Goal: Information Seeking & Learning: Learn about a topic

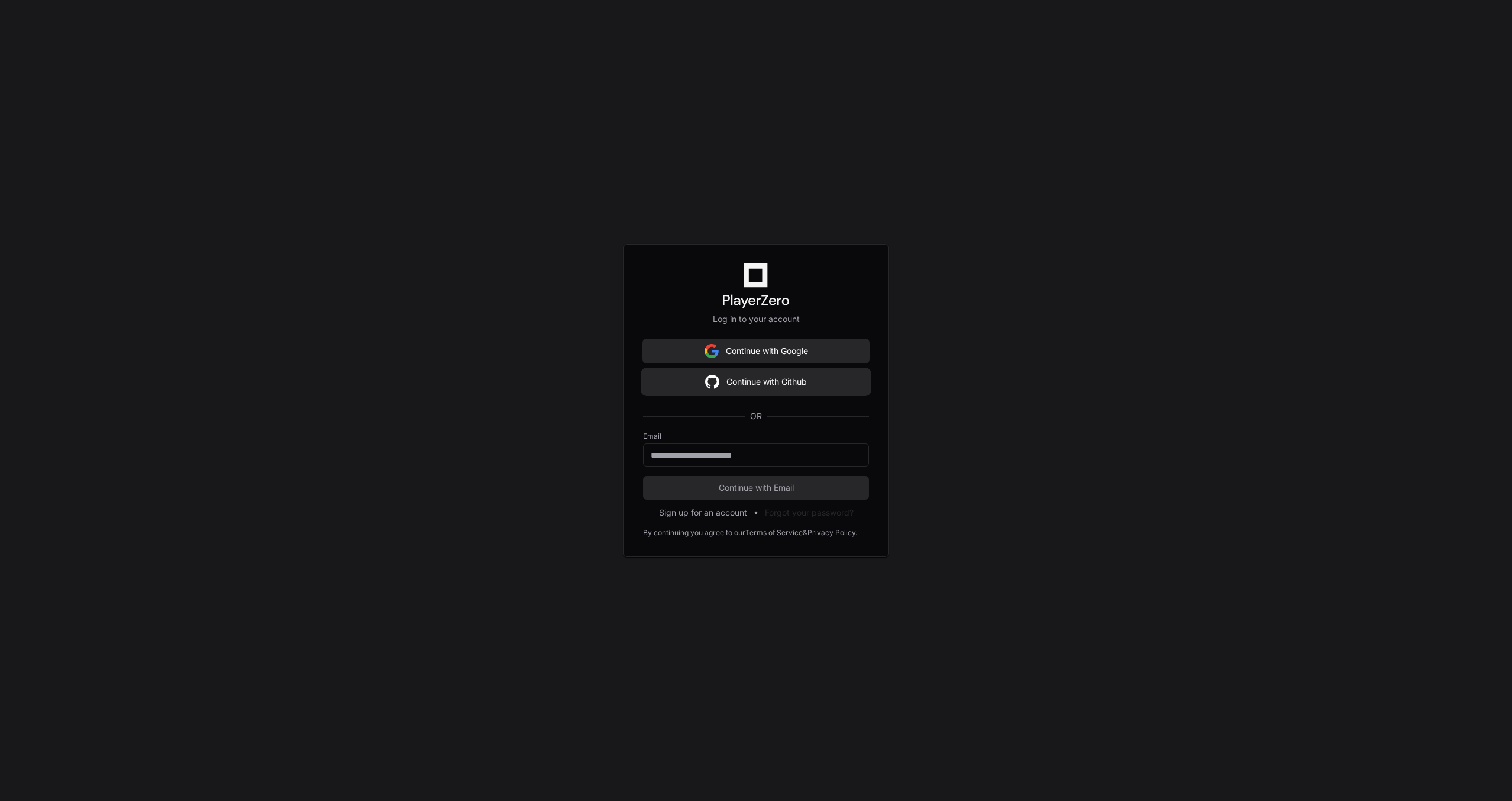
click at [831, 374] on button "Continue with Github" at bounding box center [756, 382] width 226 height 24
click at [738, 390] on button "Continue with Github" at bounding box center [756, 382] width 226 height 24
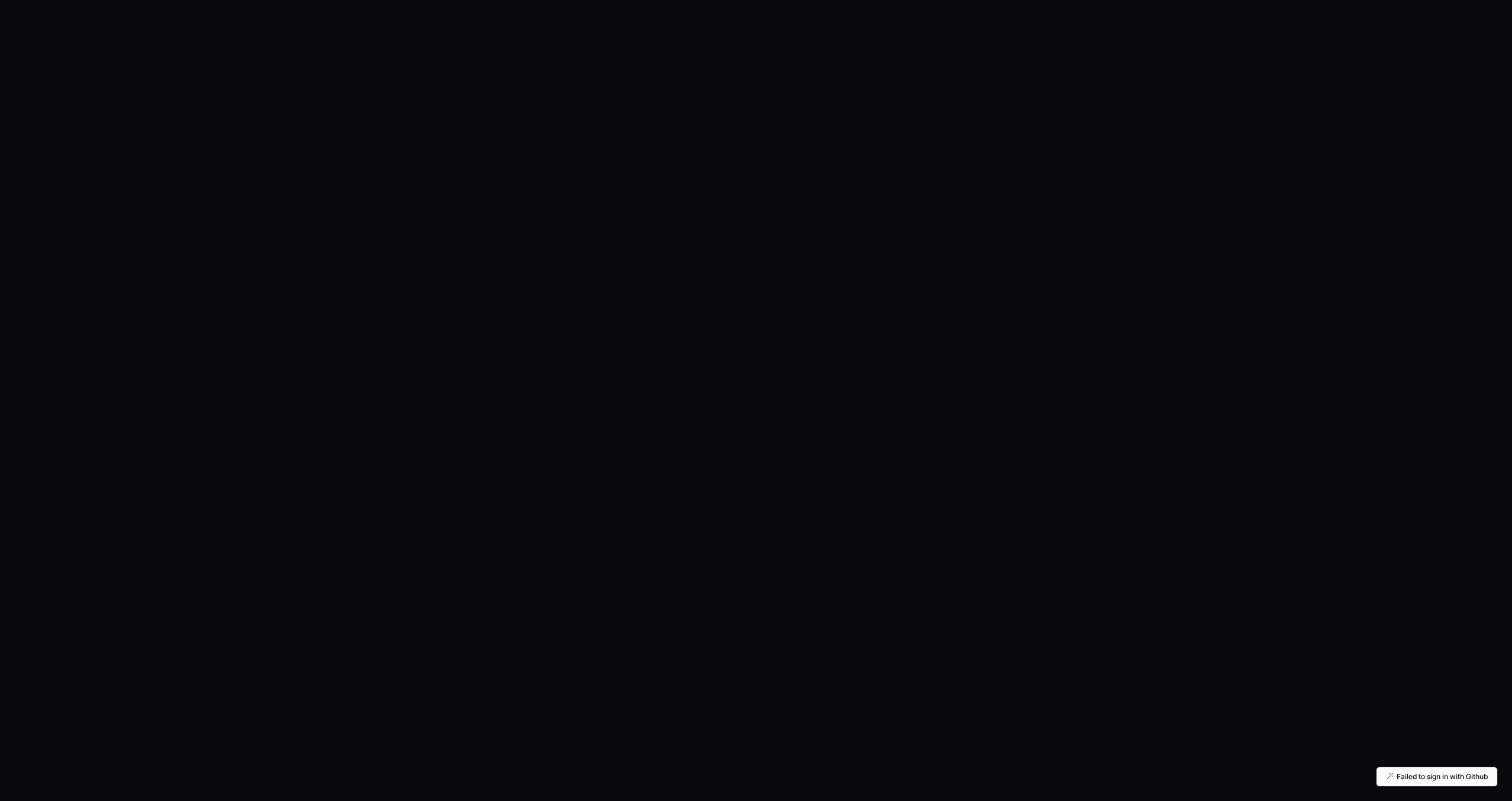
drag, startPoint x: 1425, startPoint y: 779, endPoint x: 1412, endPoint y: 769, distance: 16.4
click at [1425, 779] on p "Failed to sign in with Github" at bounding box center [1442, 776] width 91 height 9
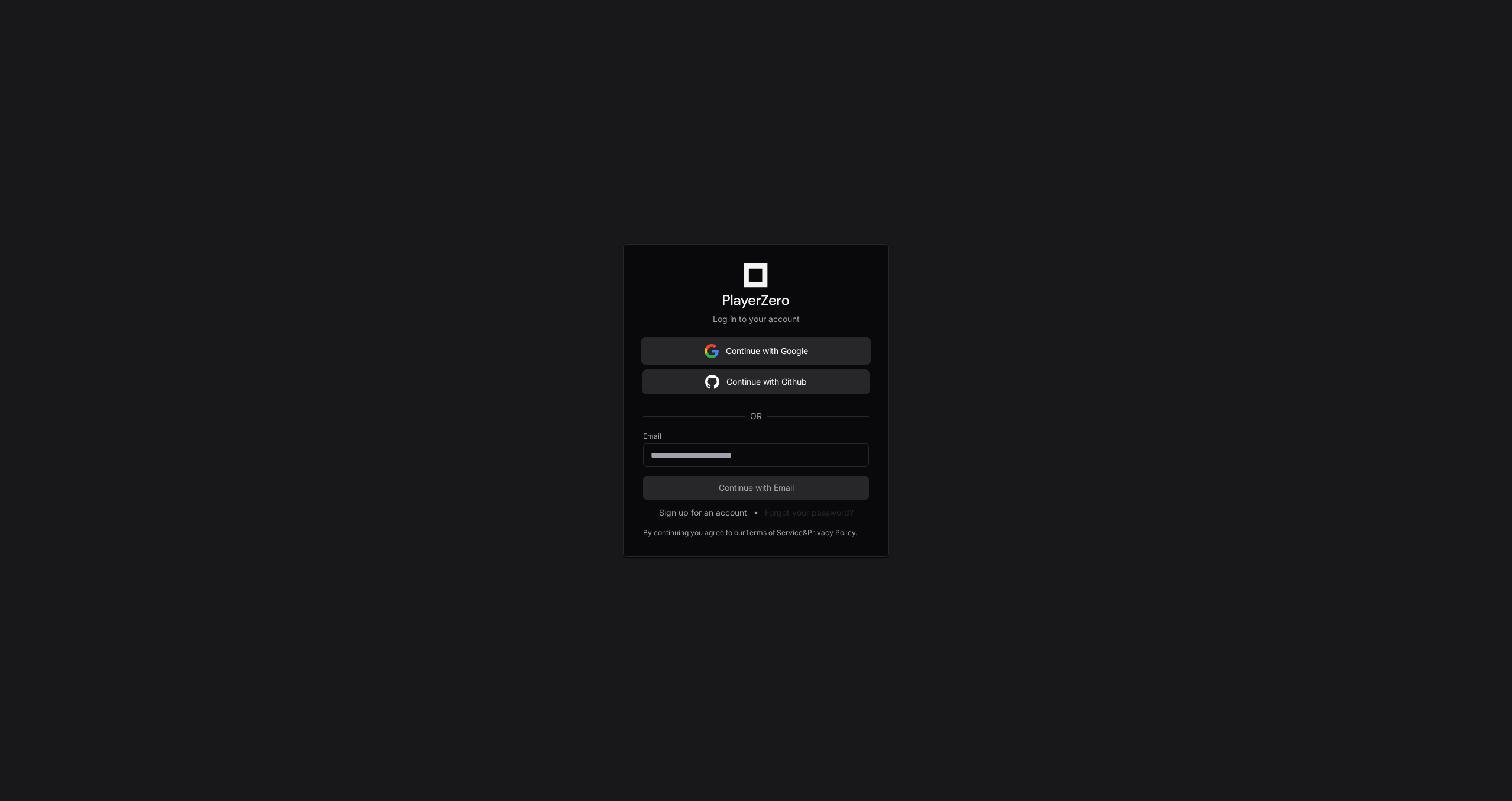
click at [742, 363] on button "Continue with Google" at bounding box center [756, 351] width 226 height 24
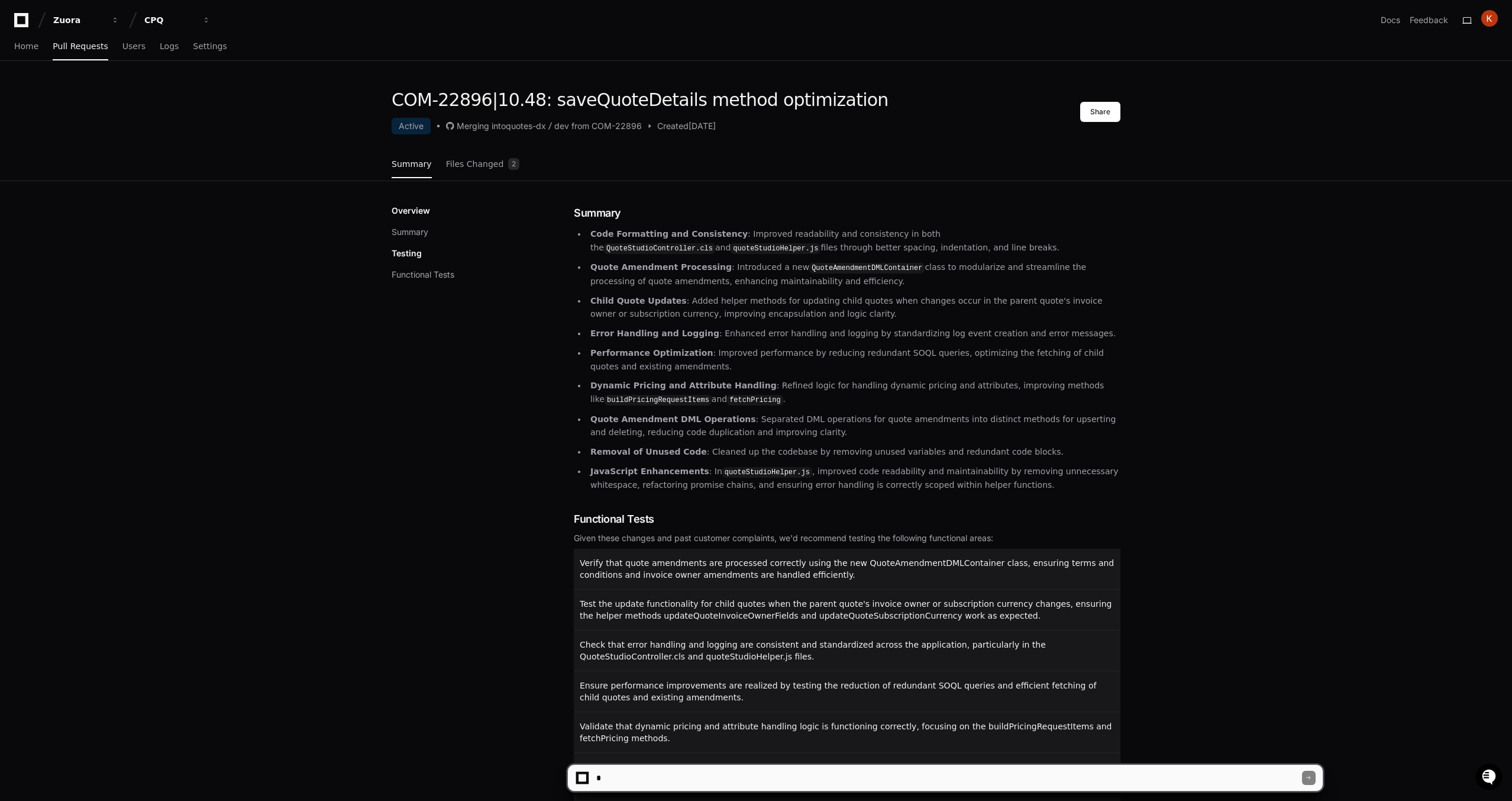
click at [1118, 766] on textarea at bounding box center [948, 777] width 708 height 26
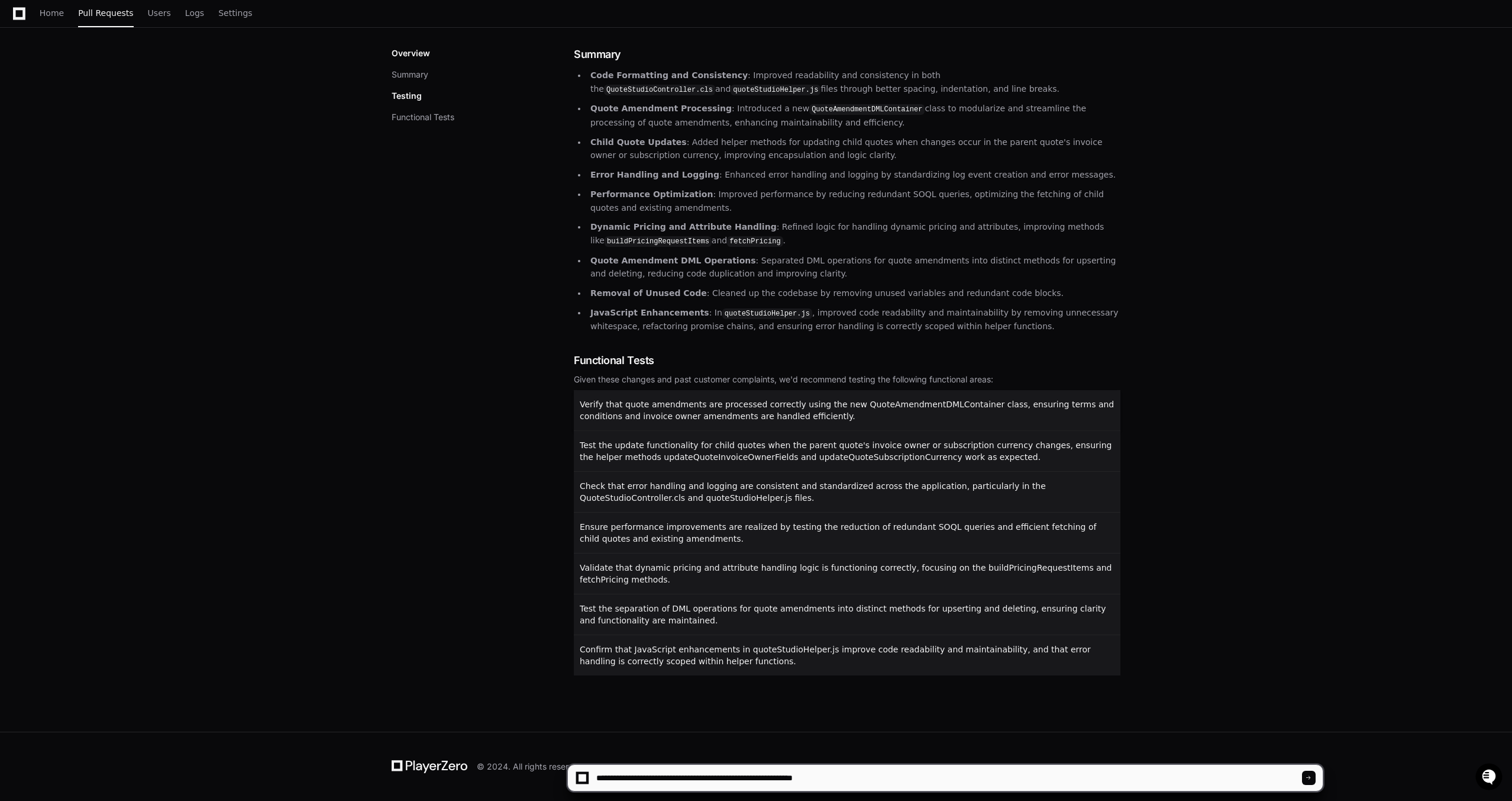
type textarea "**********"
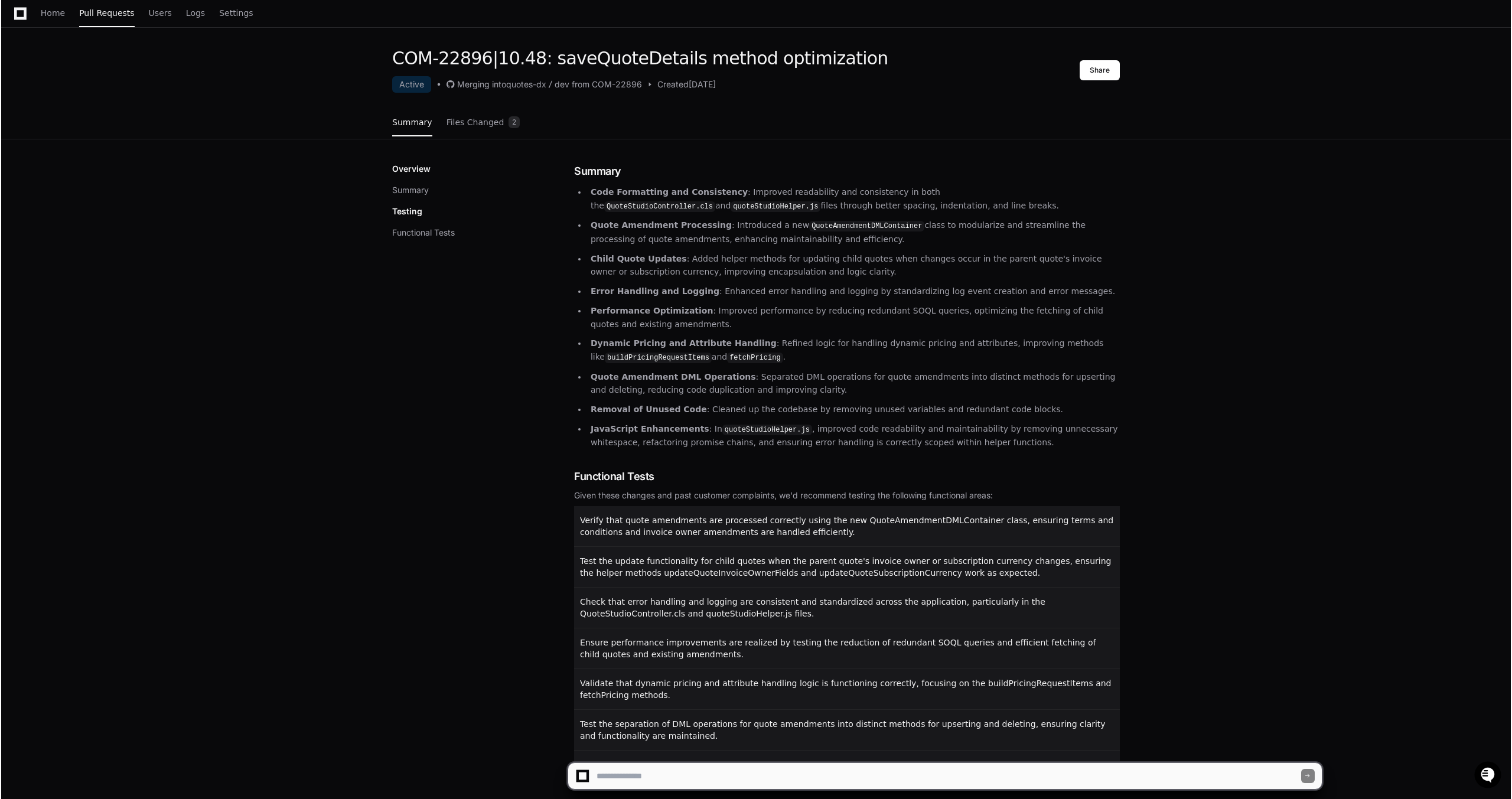
scroll to position [0, 0]
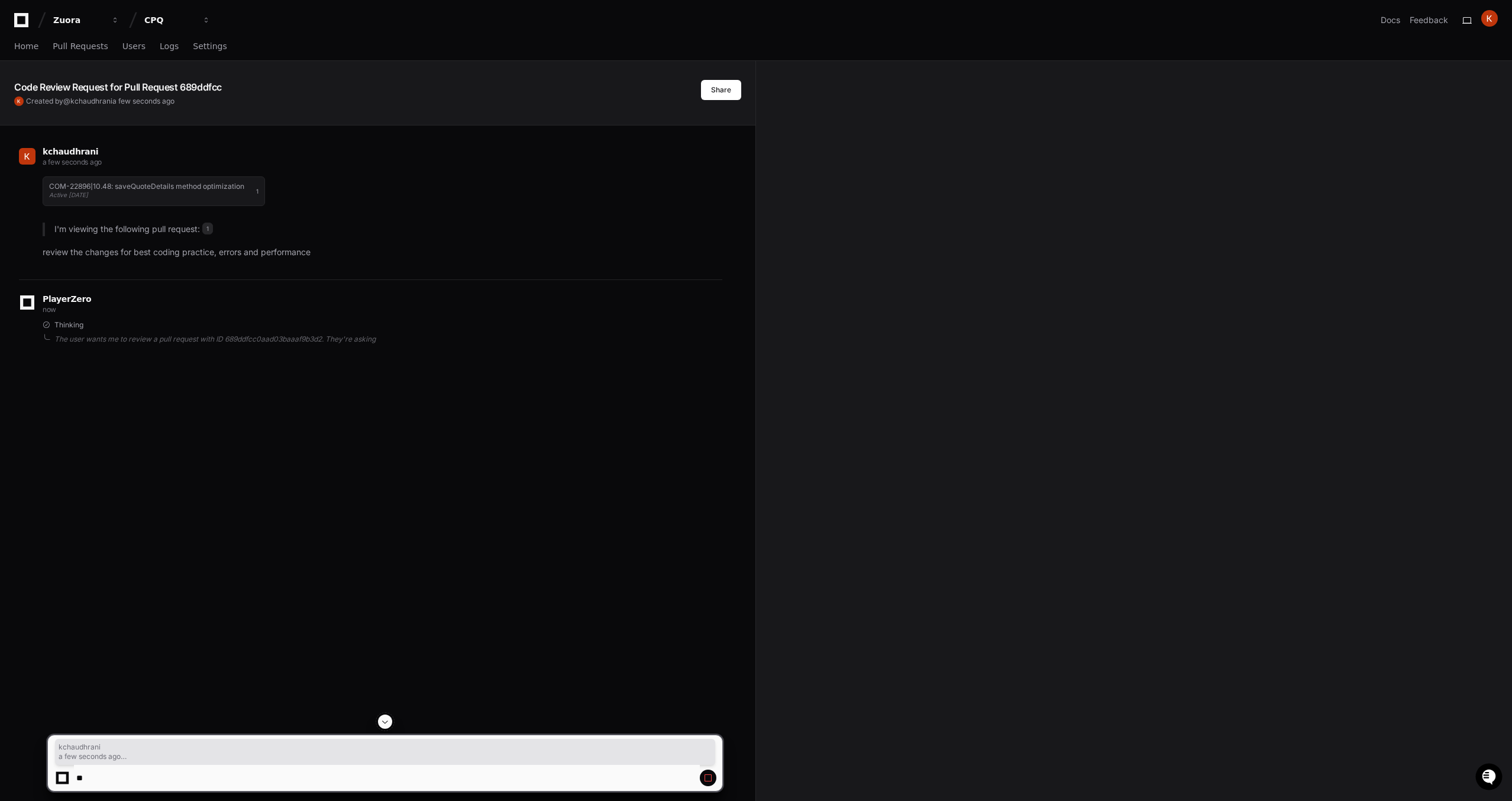
drag, startPoint x: 37, startPoint y: 253, endPoint x: 324, endPoint y: 252, distance: 287.0
click at [327, 252] on p "review the changes for best coding practice, errors and performance" at bounding box center [383, 252] width 679 height 13
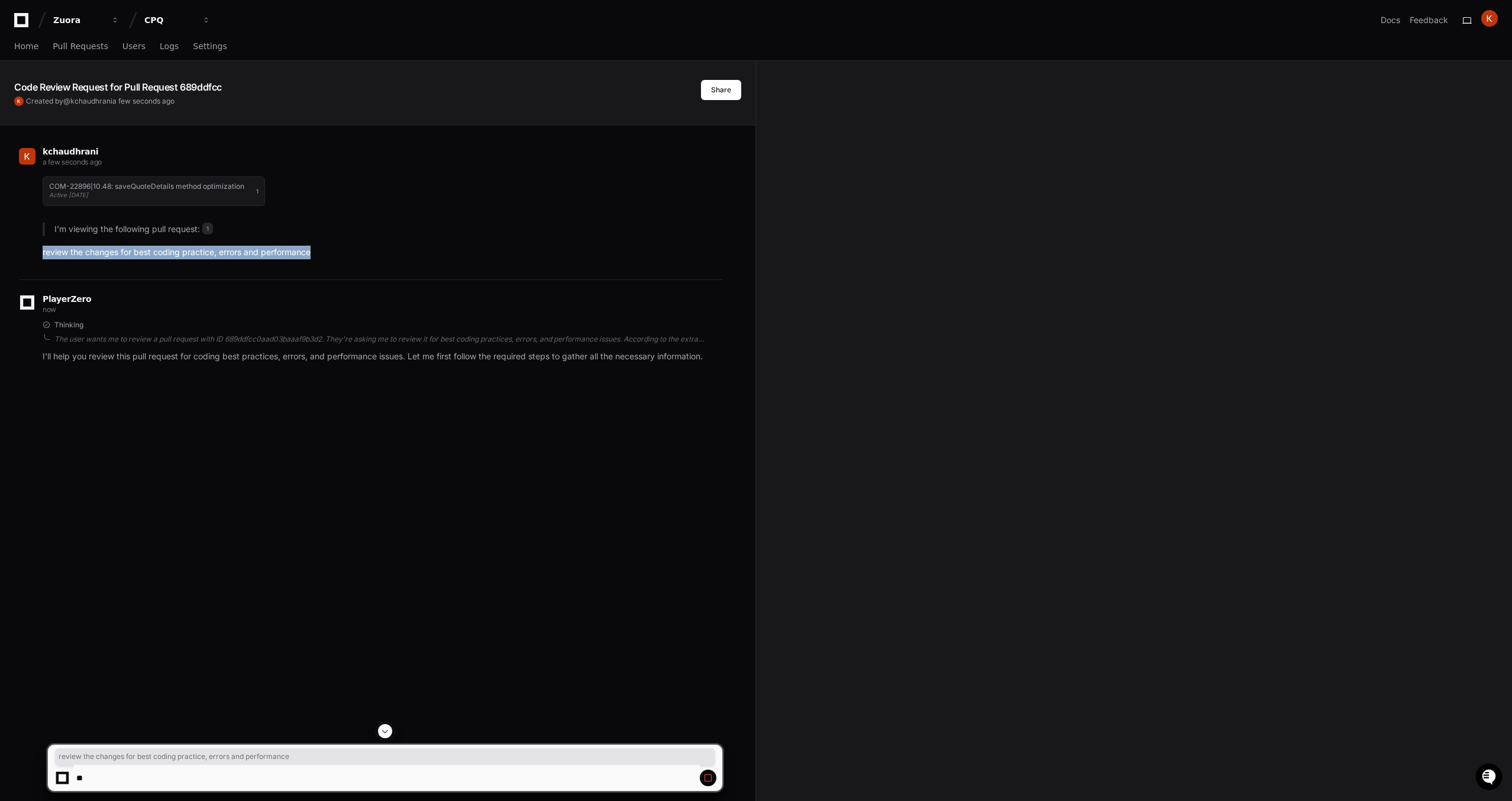
drag, startPoint x: 329, startPoint y: 251, endPoint x: 40, endPoint y: 249, distance: 289.0
click at [40, 255] on div "COM-22896|10.48: saveQuoteDetails method optimization Active 5 days ago 1 I'm v…" at bounding box center [370, 214] width 703 height 90
copy p "review the changes for best coding practice, errors and performance"
click at [54, 45] on span "Pull Requests" at bounding box center [79, 46] width 55 height 7
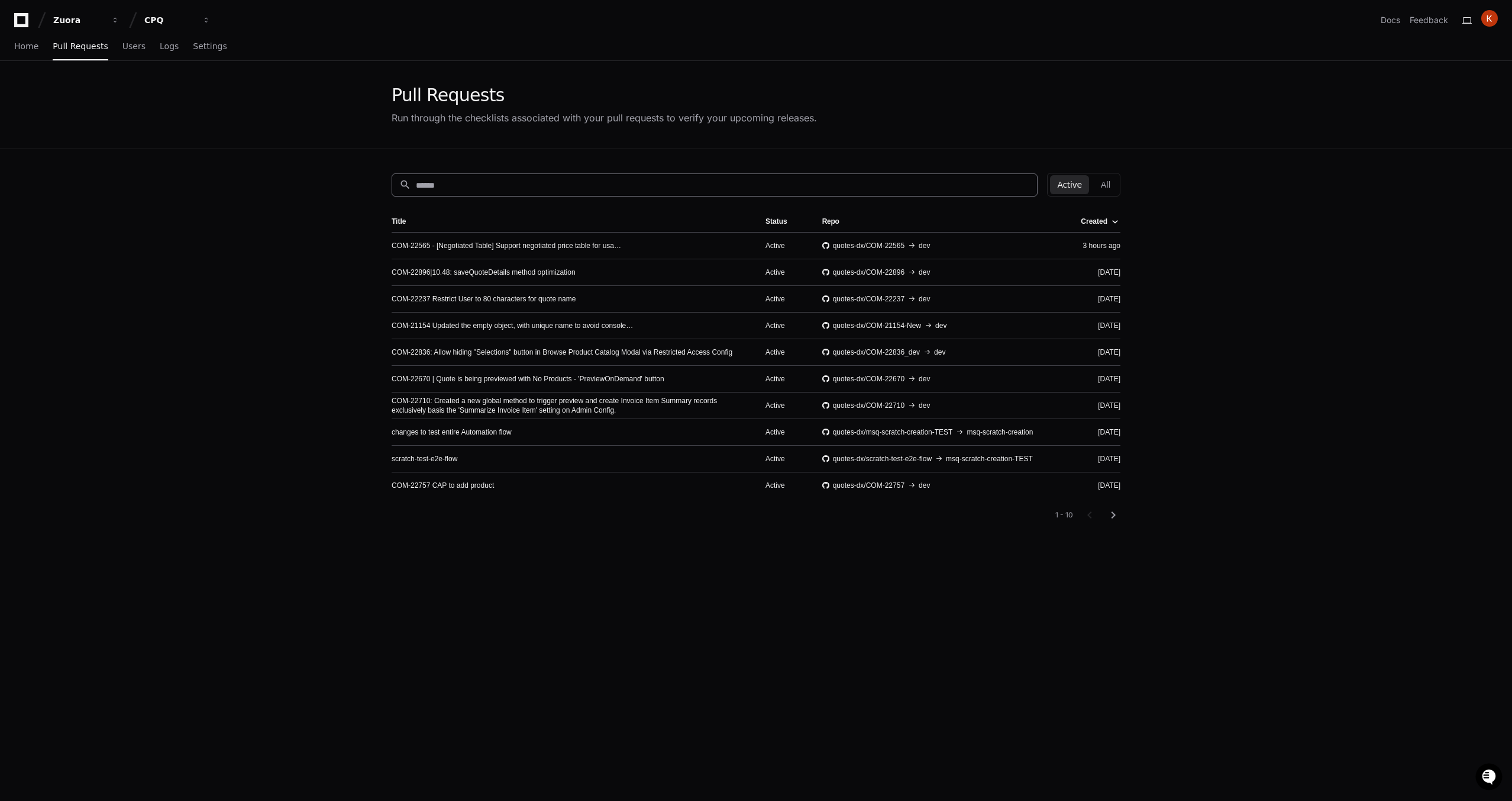
click at [512, 190] on input at bounding box center [722, 185] width 614 height 12
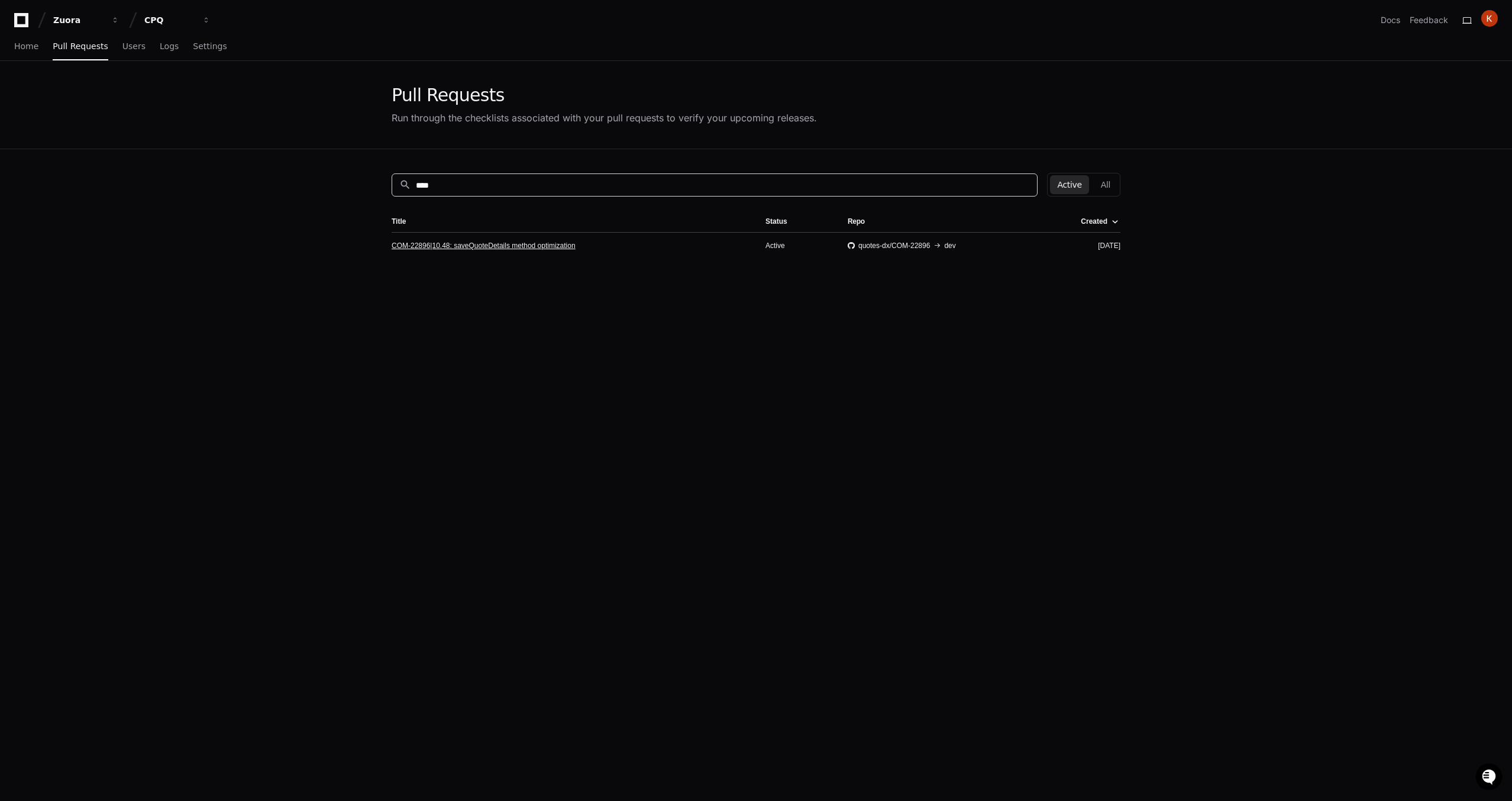
type input "****"
click at [489, 246] on link "COM-22896|10.48: saveQuoteDetails method optimization" at bounding box center [484, 245] width 184 height 9
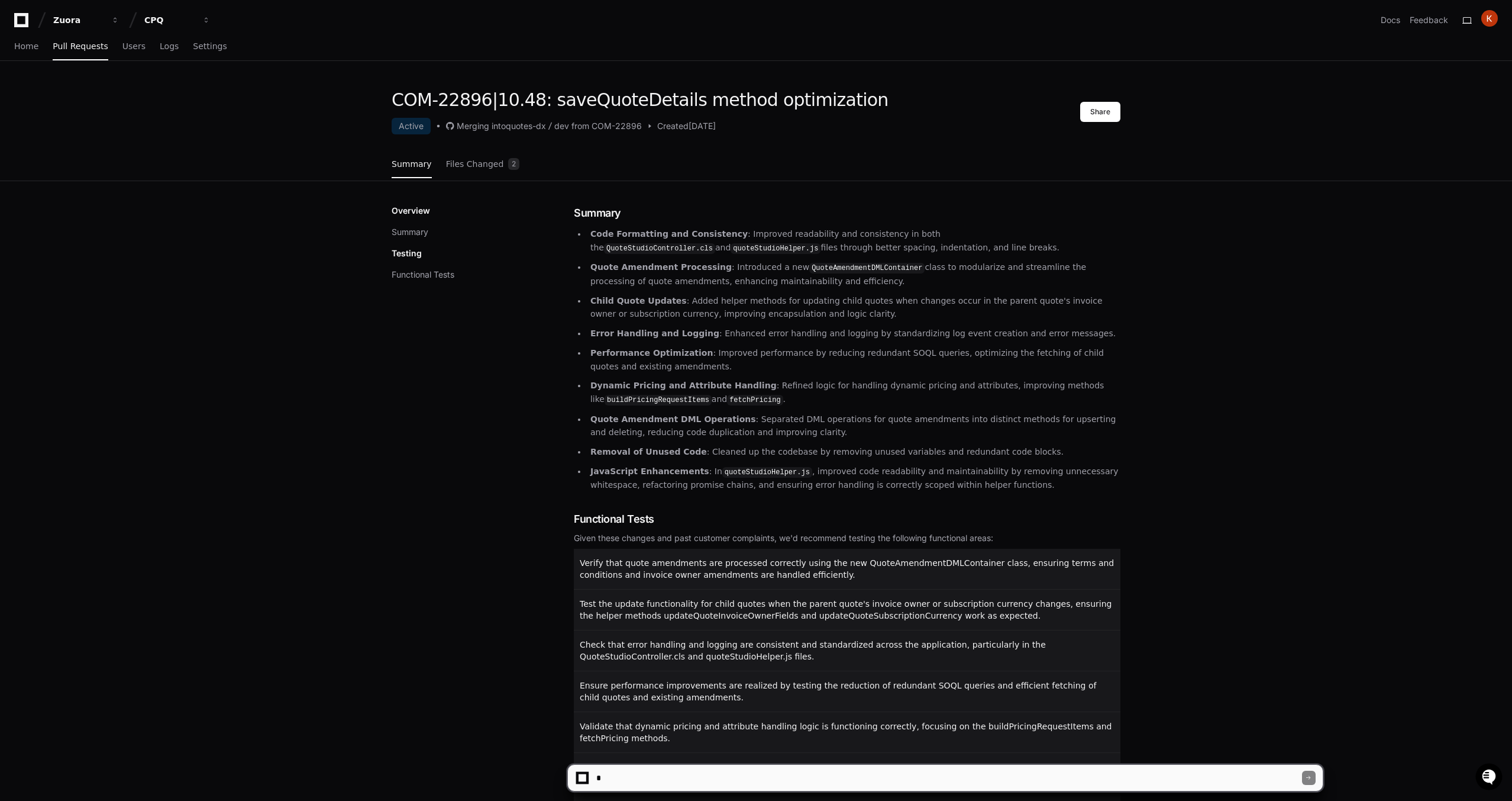
click at [760, 767] on textarea at bounding box center [948, 777] width 708 height 26
paste textarea "**********"
type textarea "**********"
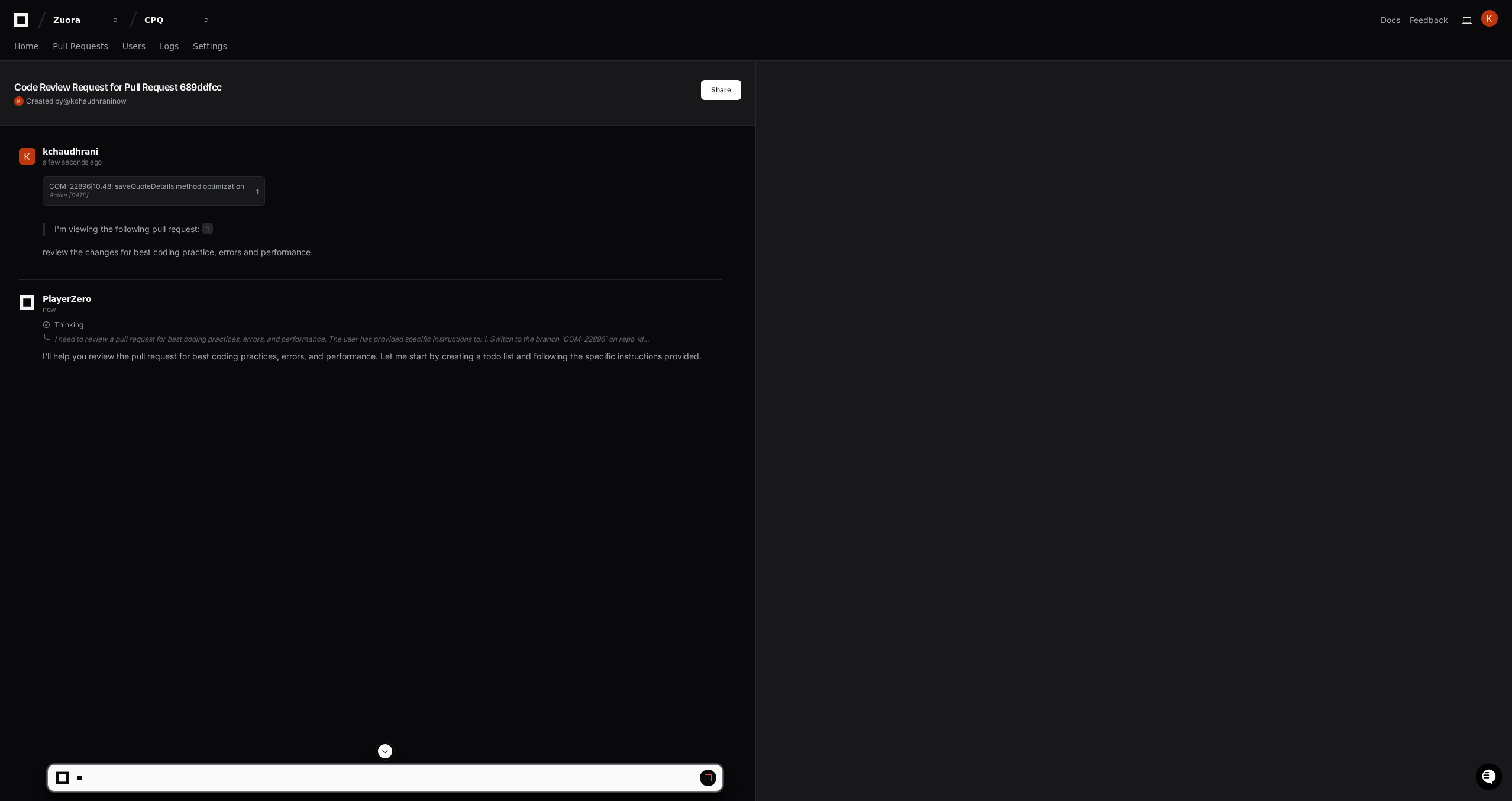
click at [550, 530] on div "kchaudhrani a few seconds ago COM-22896|10.48: saveQuoteDetails method optimiza…" at bounding box center [378, 526] width 727 height 801
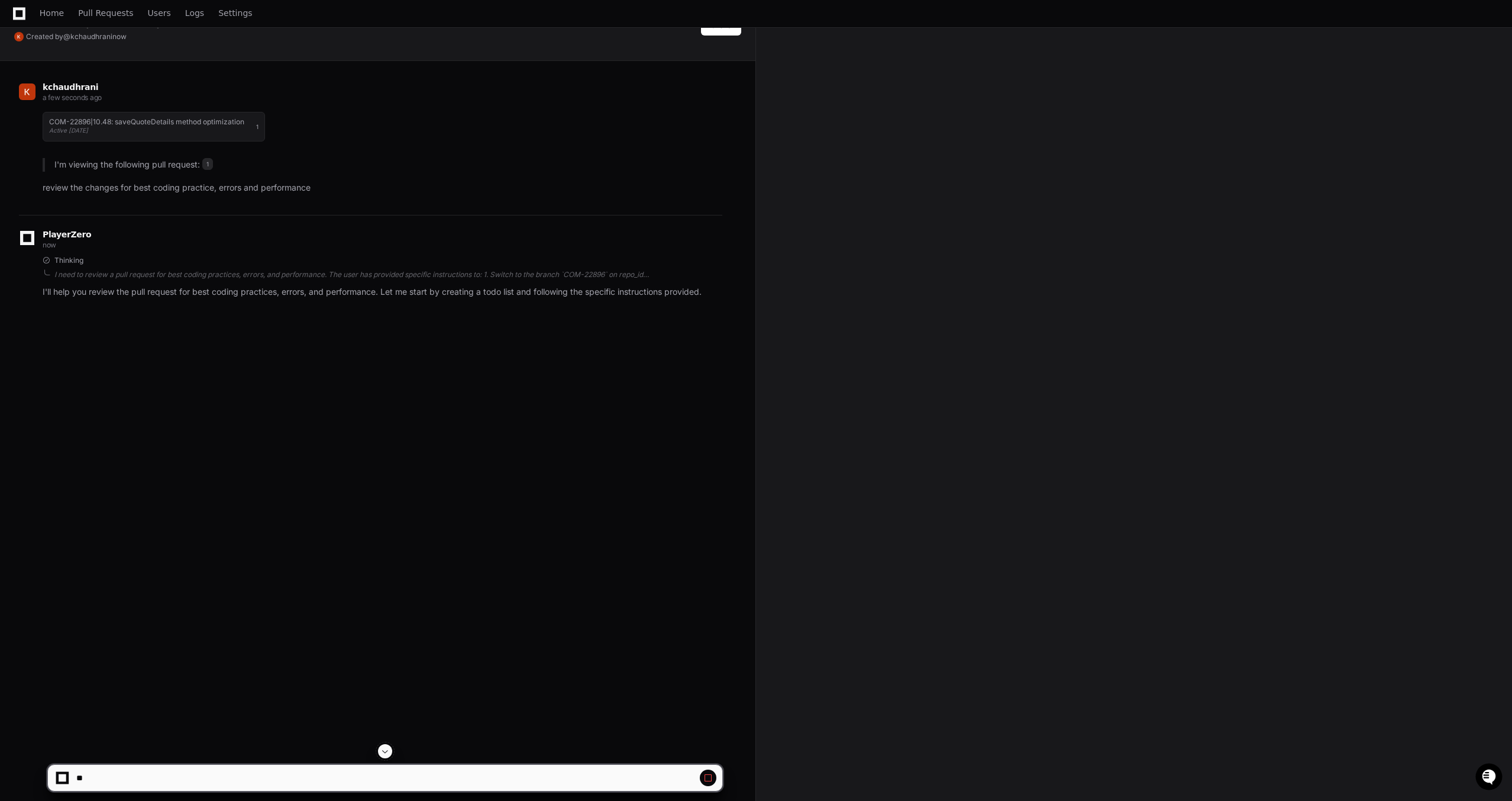
scroll to position [52, 0]
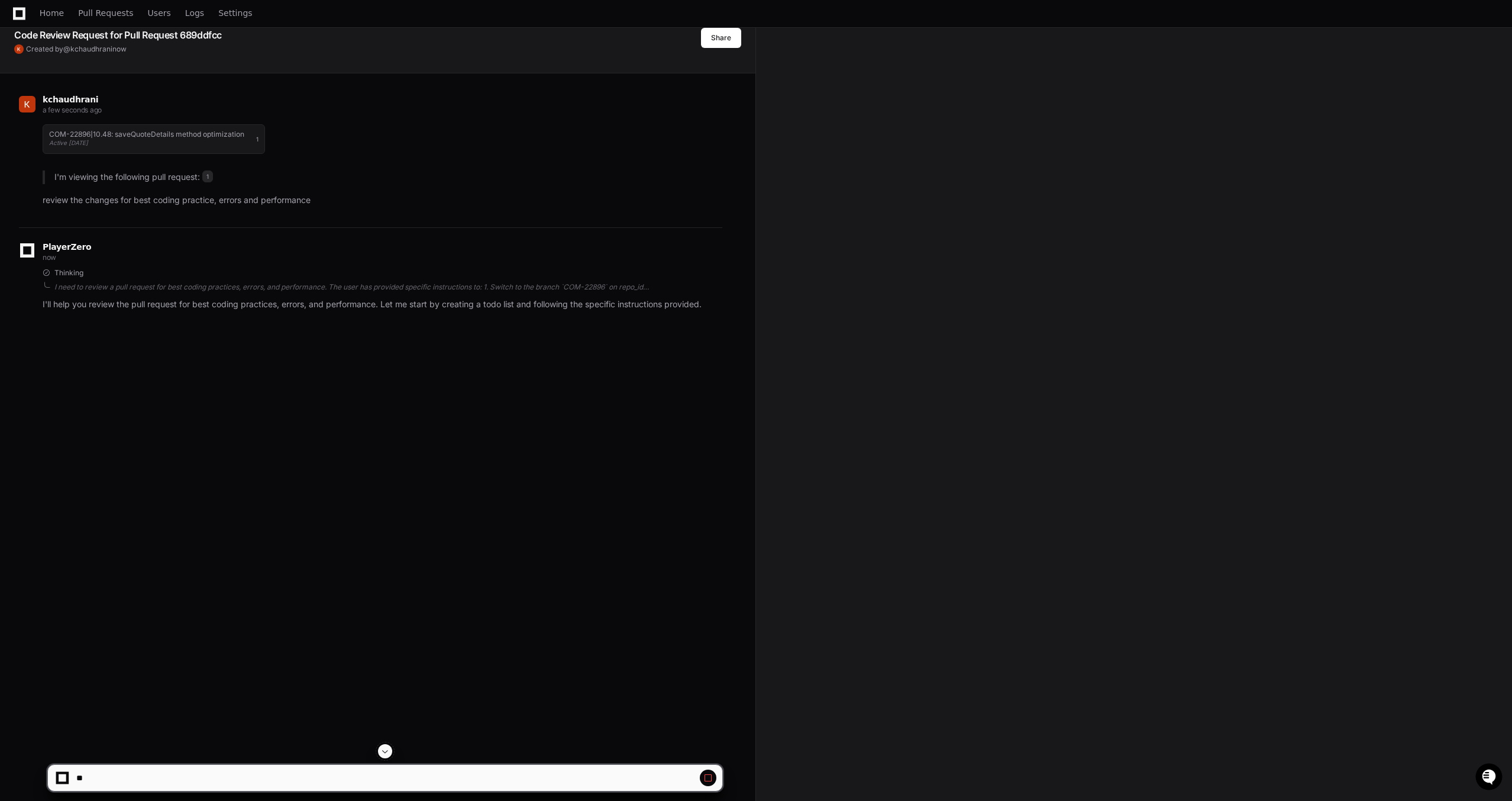
click at [516, 419] on div "kchaudhrani a few seconds ago COM-22896|10.48: saveQuoteDetails method optimiza…" at bounding box center [378, 474] width 727 height 801
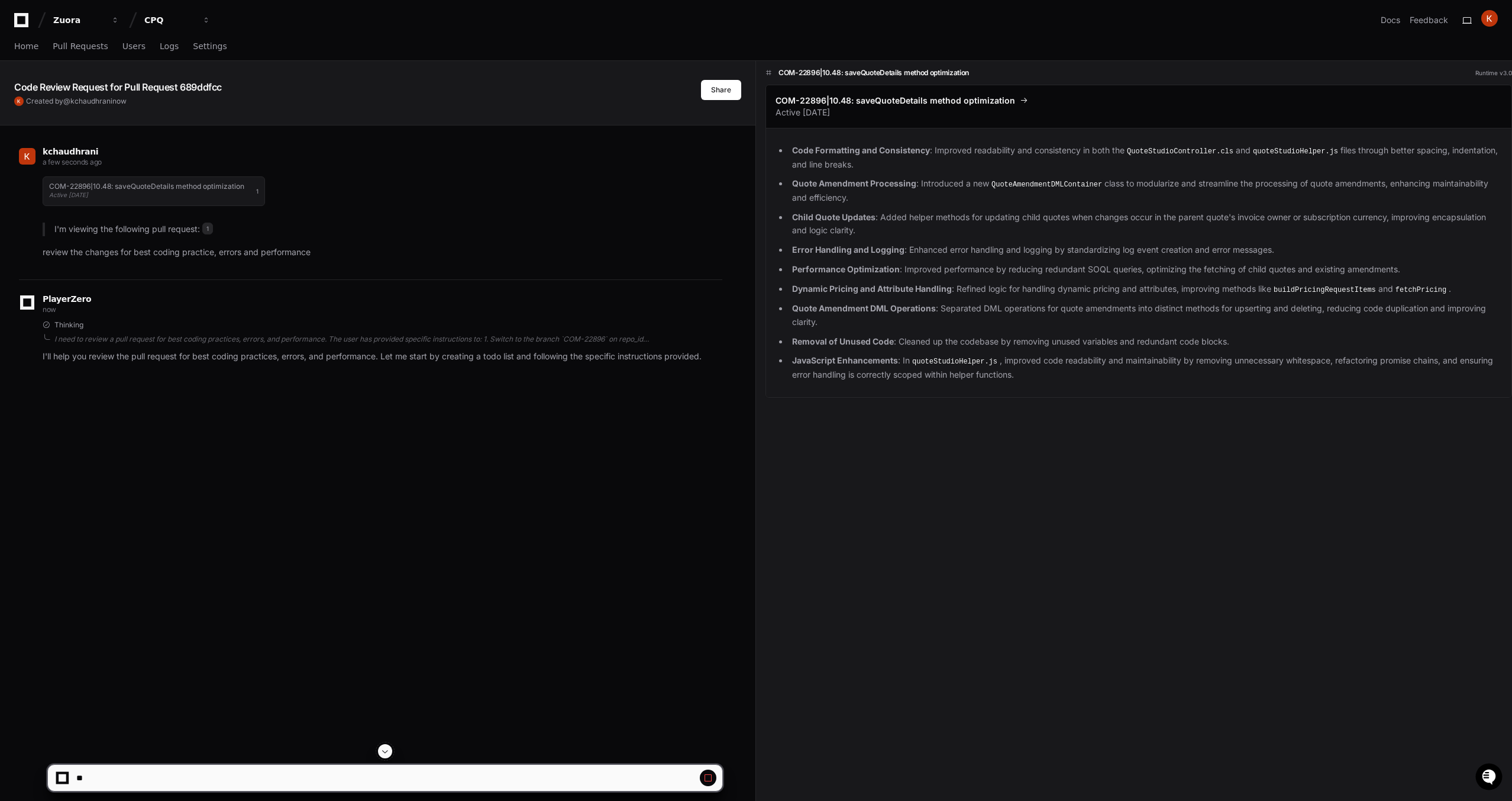
click at [314, 536] on div "kchaudhrani a few seconds ago COM-22896|10.48: saveQuoteDetails method optimiza…" at bounding box center [378, 526] width 727 height 801
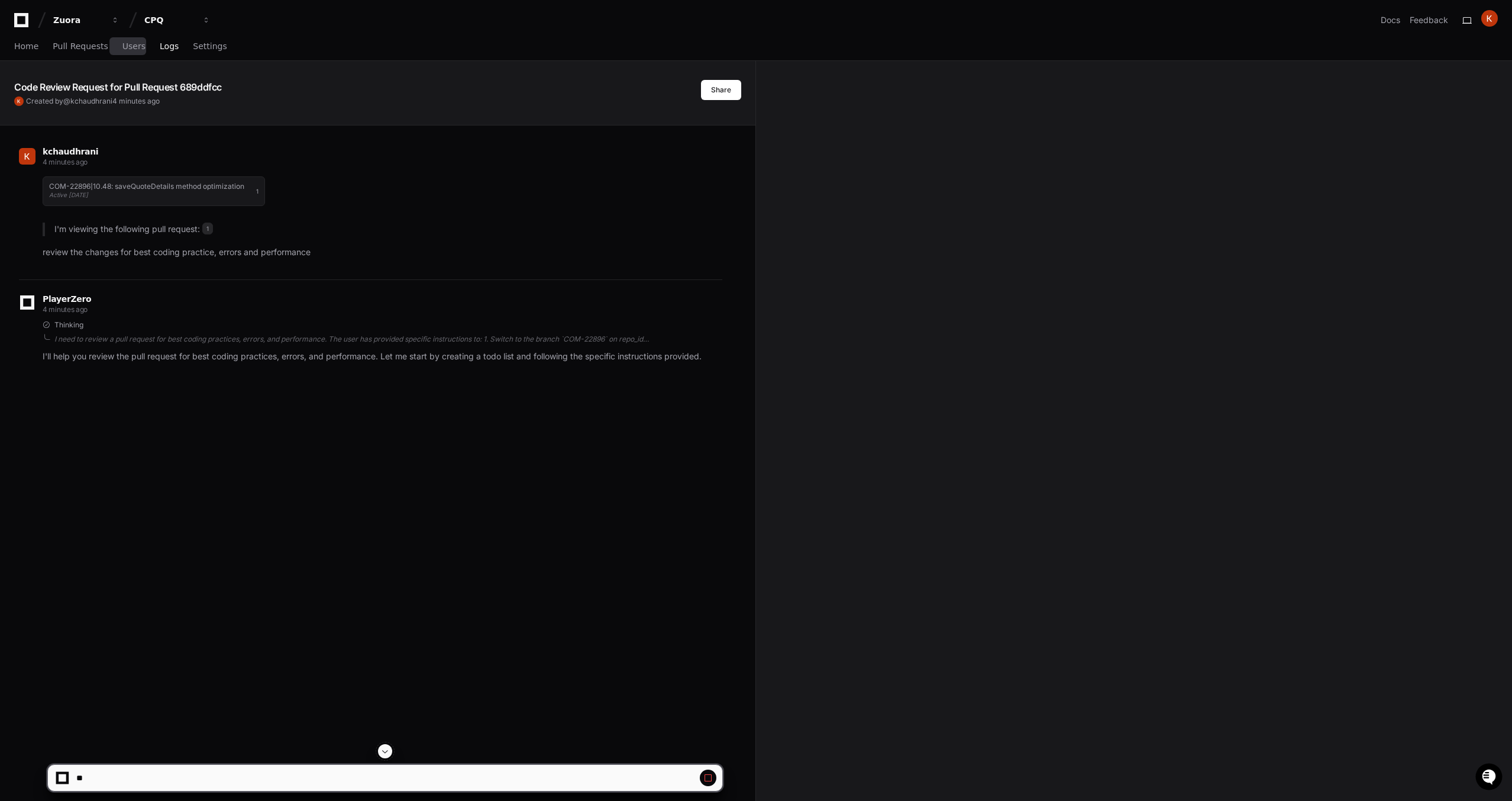
click at [164, 45] on span "Logs" at bounding box center [169, 46] width 19 height 7
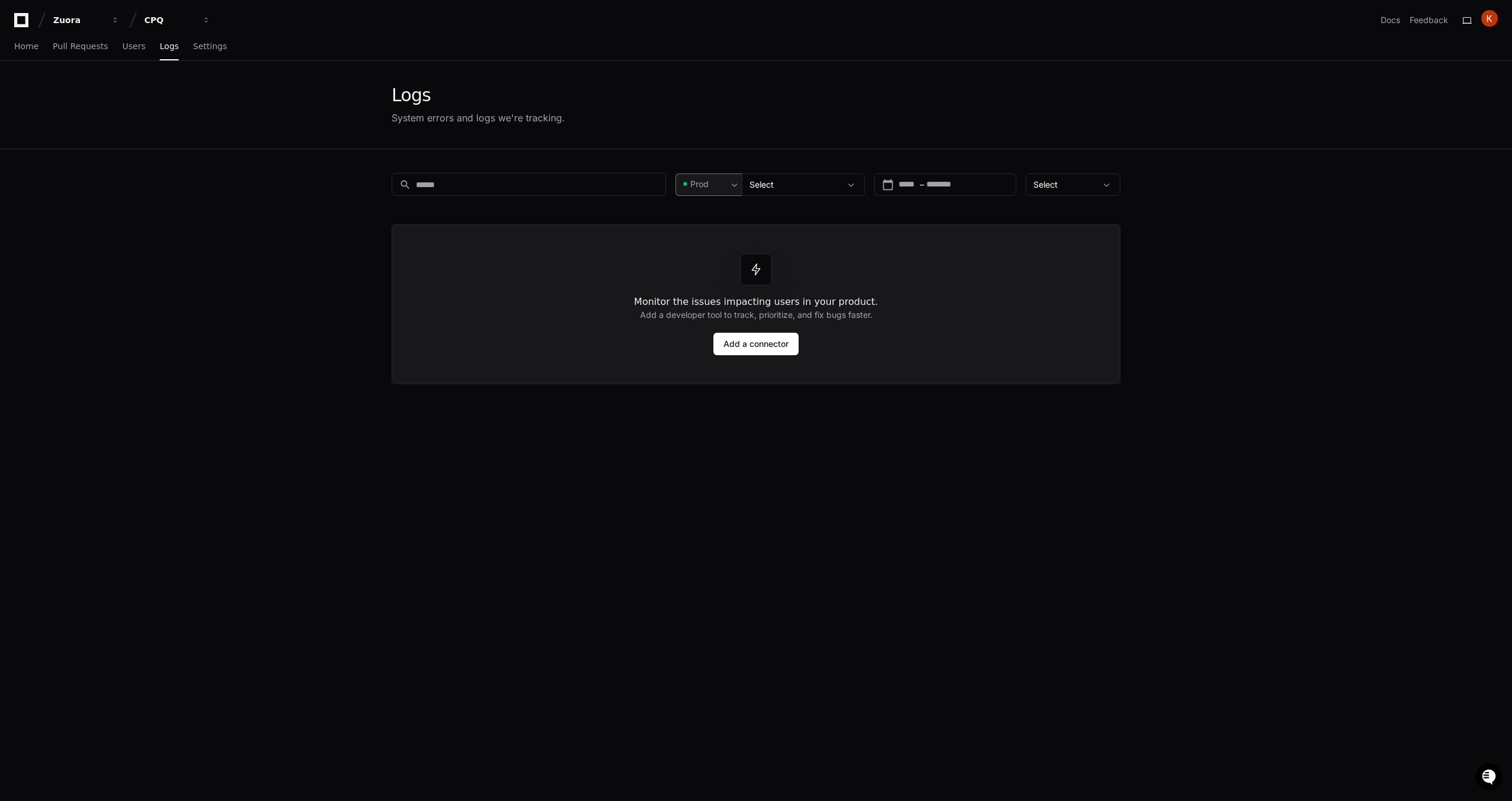
click at [684, 187] on span at bounding box center [685, 184] width 13 height 13
drag, startPoint x: 712, startPoint y: 180, endPoint x: 555, endPoint y: 162, distance: 158.0
click at [711, 180] on div at bounding box center [756, 400] width 1512 height 801
click at [212, 47] on span "Settings" at bounding box center [210, 46] width 34 height 7
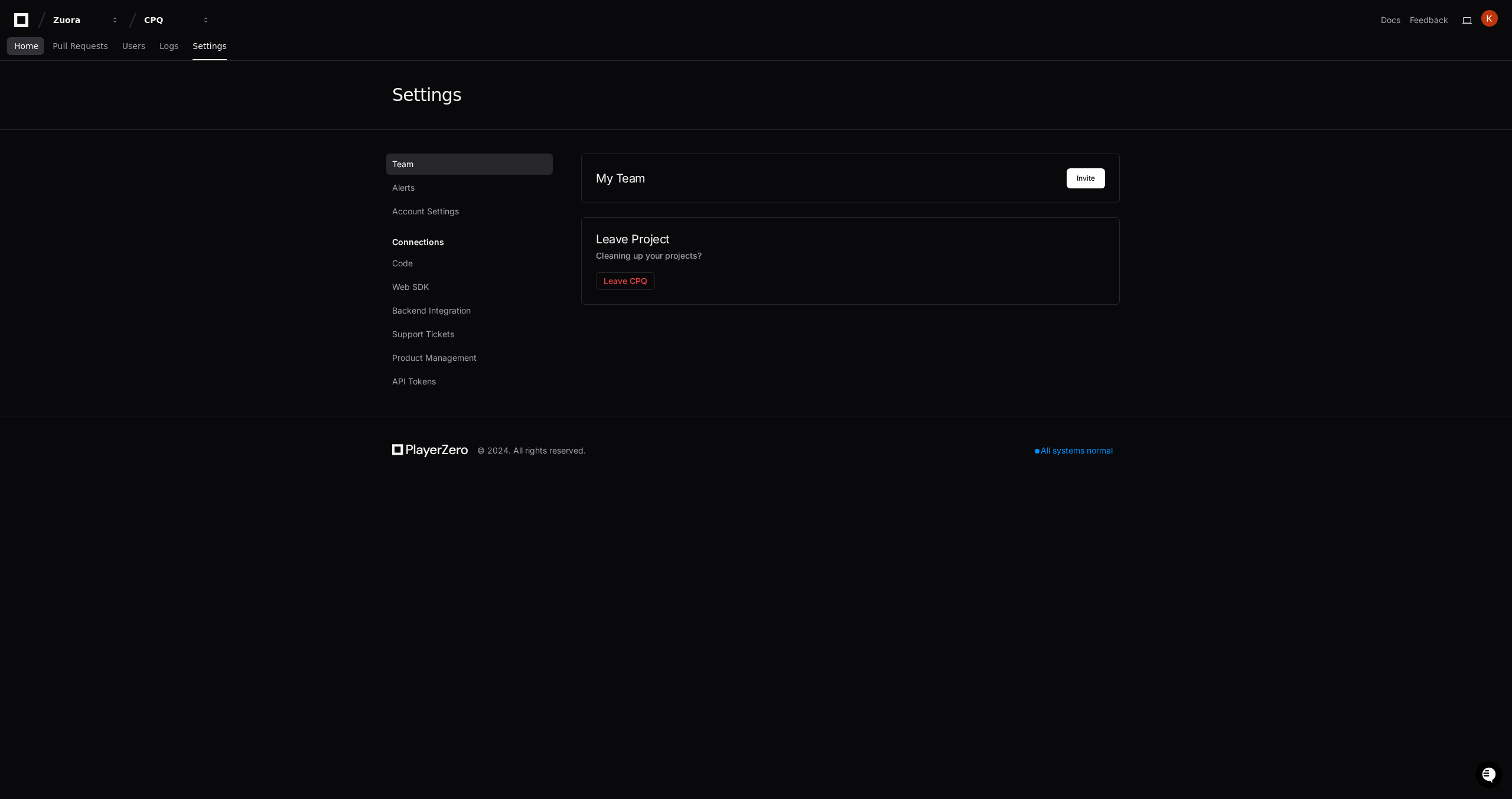
click at [14, 54] on link "Home" at bounding box center [26, 46] width 24 height 27
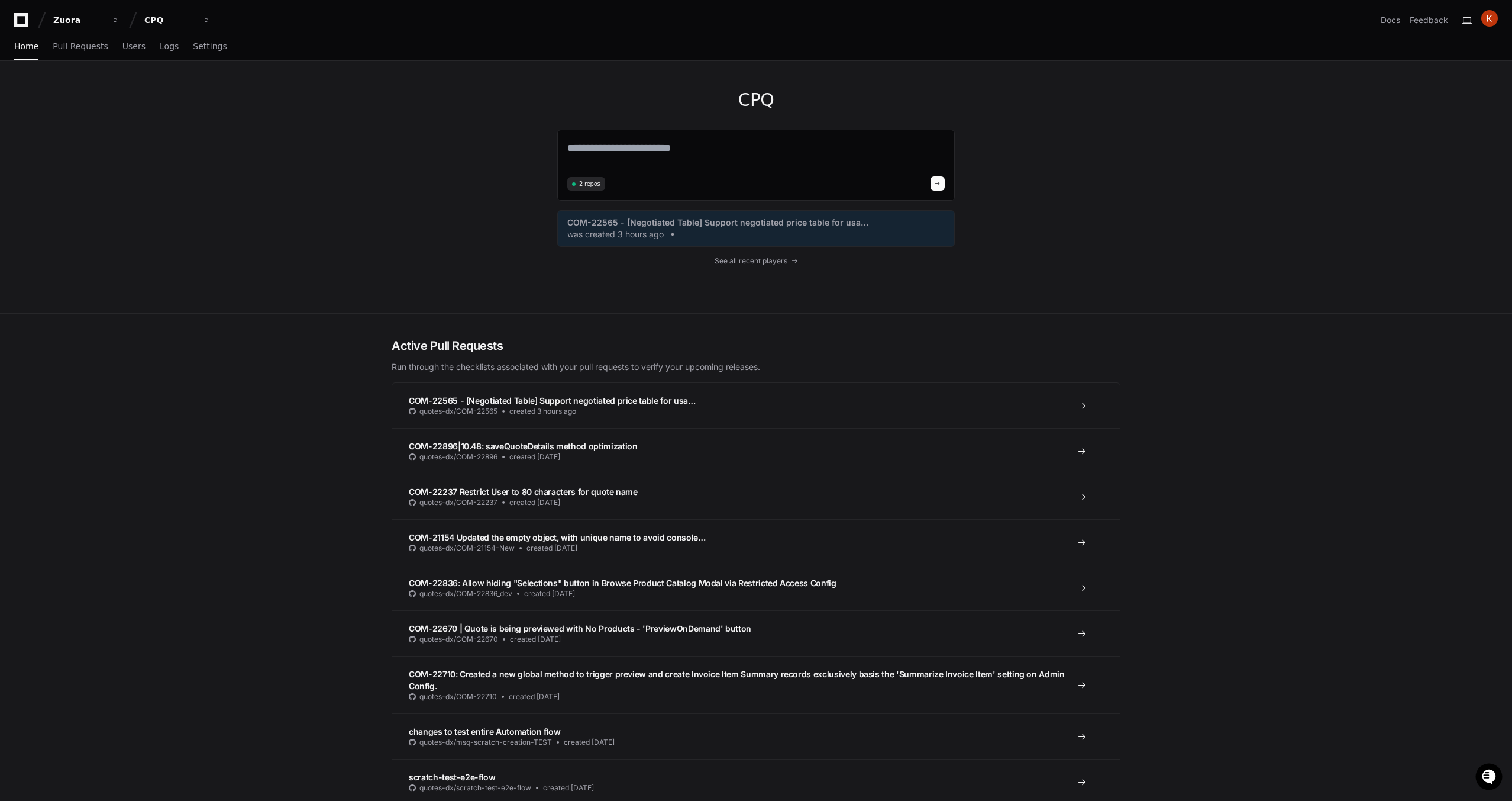
click at [779, 270] on div "CPQ 2 repos COM-22565 - [Negotiated Table] Support negotiated price table for u…" at bounding box center [756, 186] width 398 height 252
click at [761, 263] on span "See all recent players" at bounding box center [751, 261] width 72 height 9
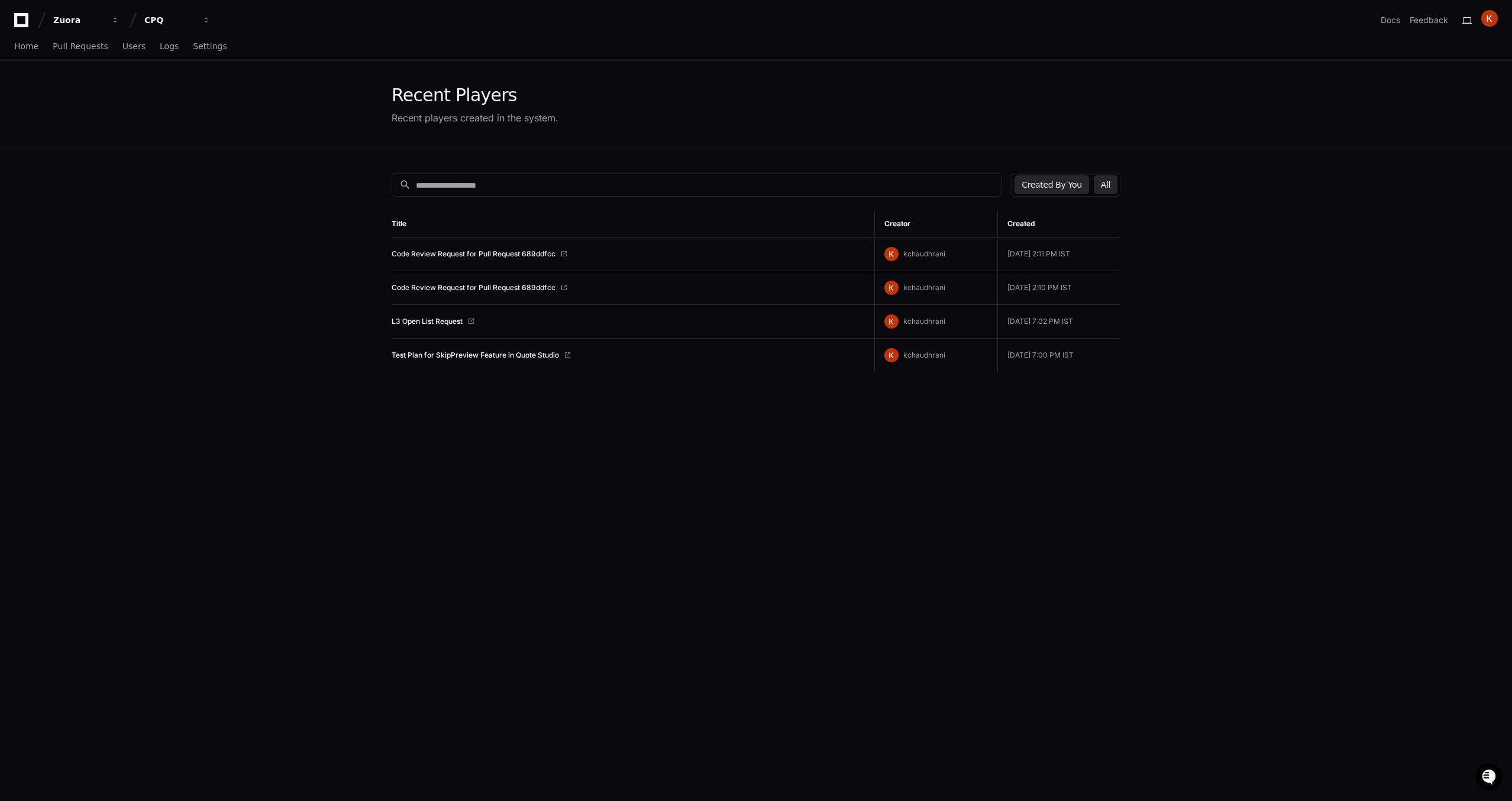
click at [1114, 182] on button "All" at bounding box center [1106, 185] width 24 height 19
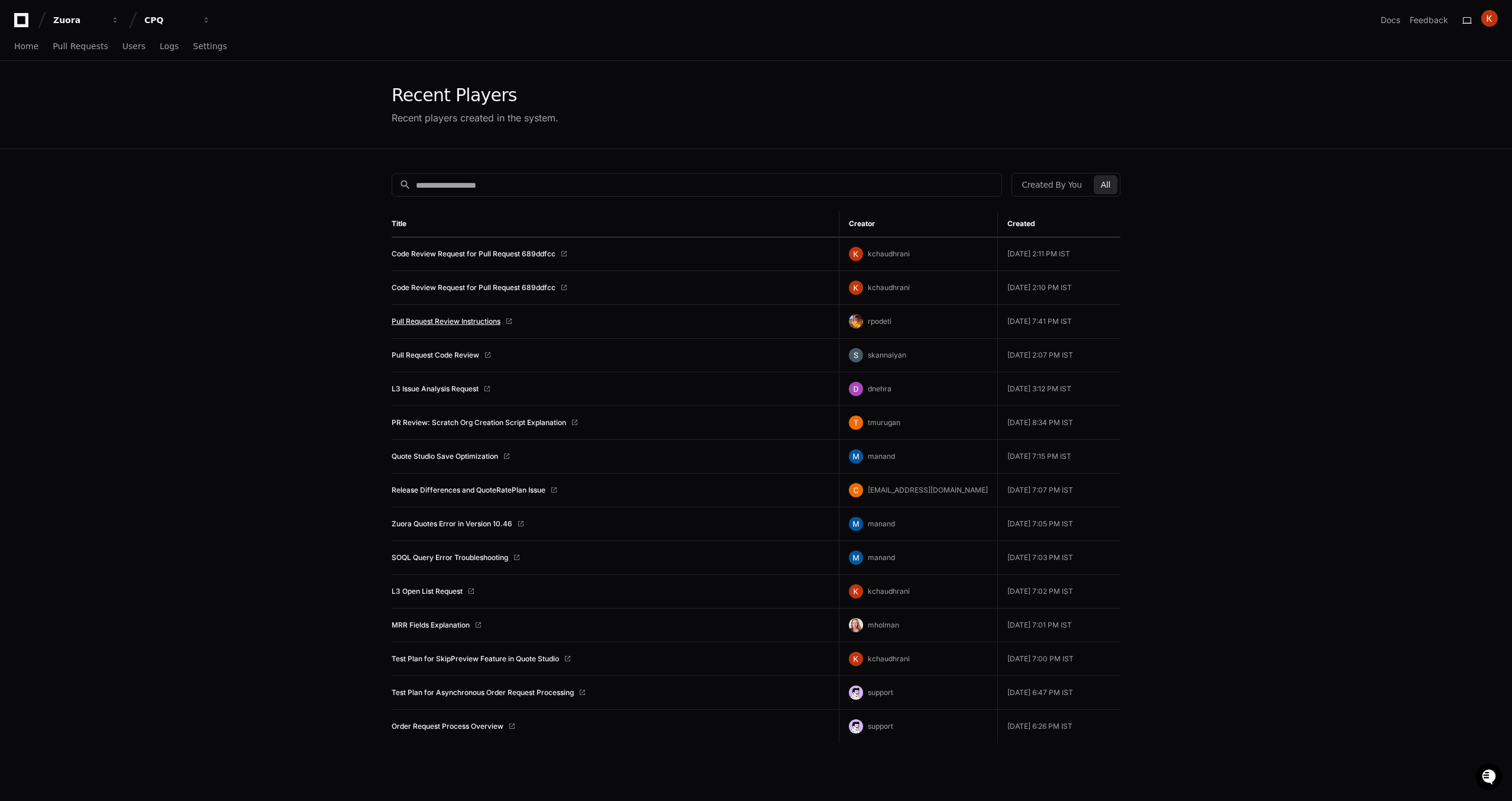
click at [467, 325] on link "Pull Request Review Instructions" at bounding box center [446, 320] width 109 height 9
click at [299, 392] on app-recent-players "Recent Players Recent players created in the system. search Created By You All …" at bounding box center [756, 505] width 1512 height 889
click at [510, 455] on span at bounding box center [507, 456] width 7 height 7
click at [440, 458] on link "Quote Studio Save Optimization" at bounding box center [445, 456] width 106 height 9
click at [1378, 267] on app-recent-players "Recent Players Recent players created in the system. search Created By You All …" at bounding box center [756, 505] width 1512 height 889
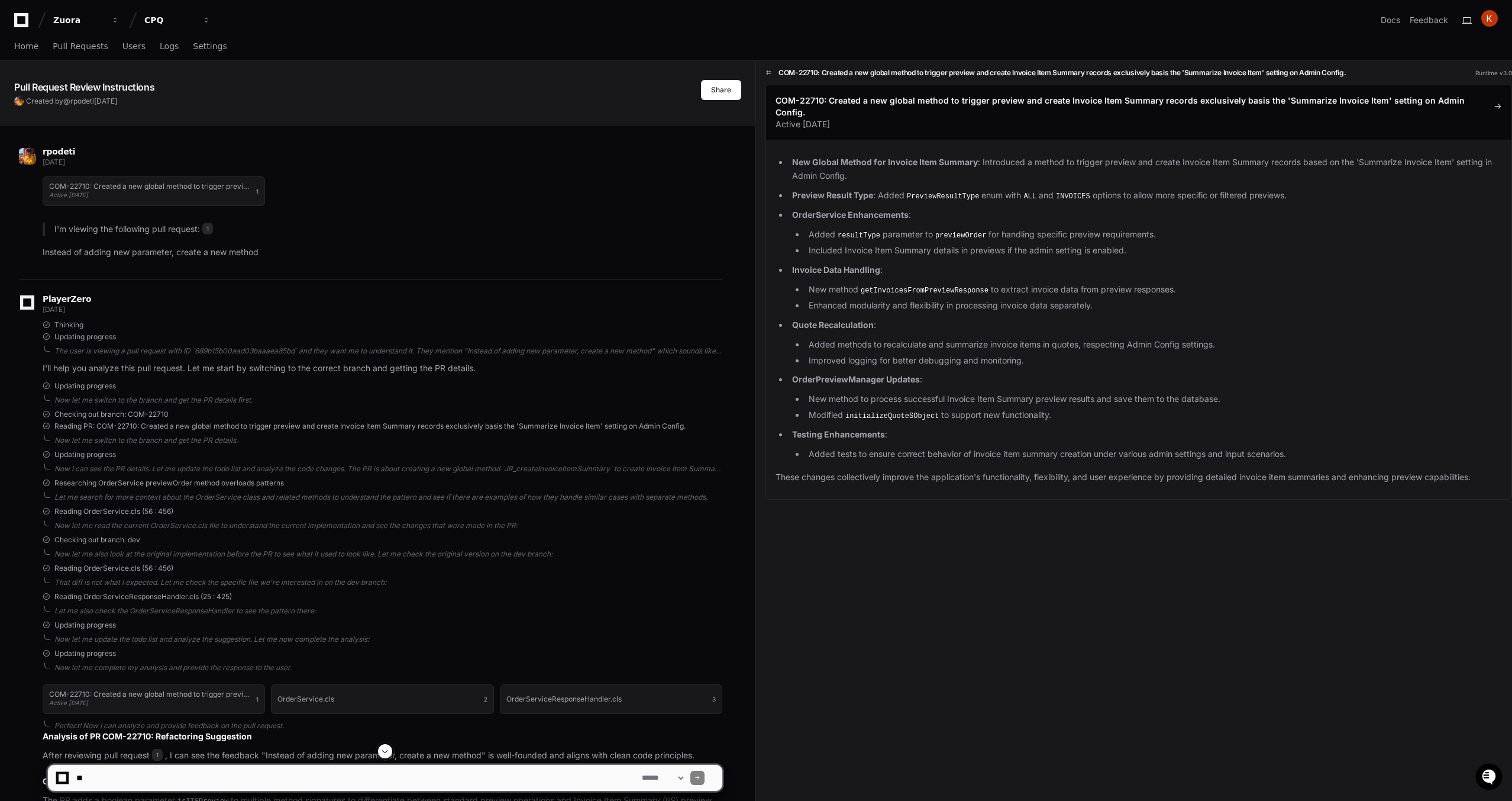
click at [959, 623] on div "COM-22710: Created a new global method to trigger preview and create Invoice It…" at bounding box center [1134, 447] width 756 height 773
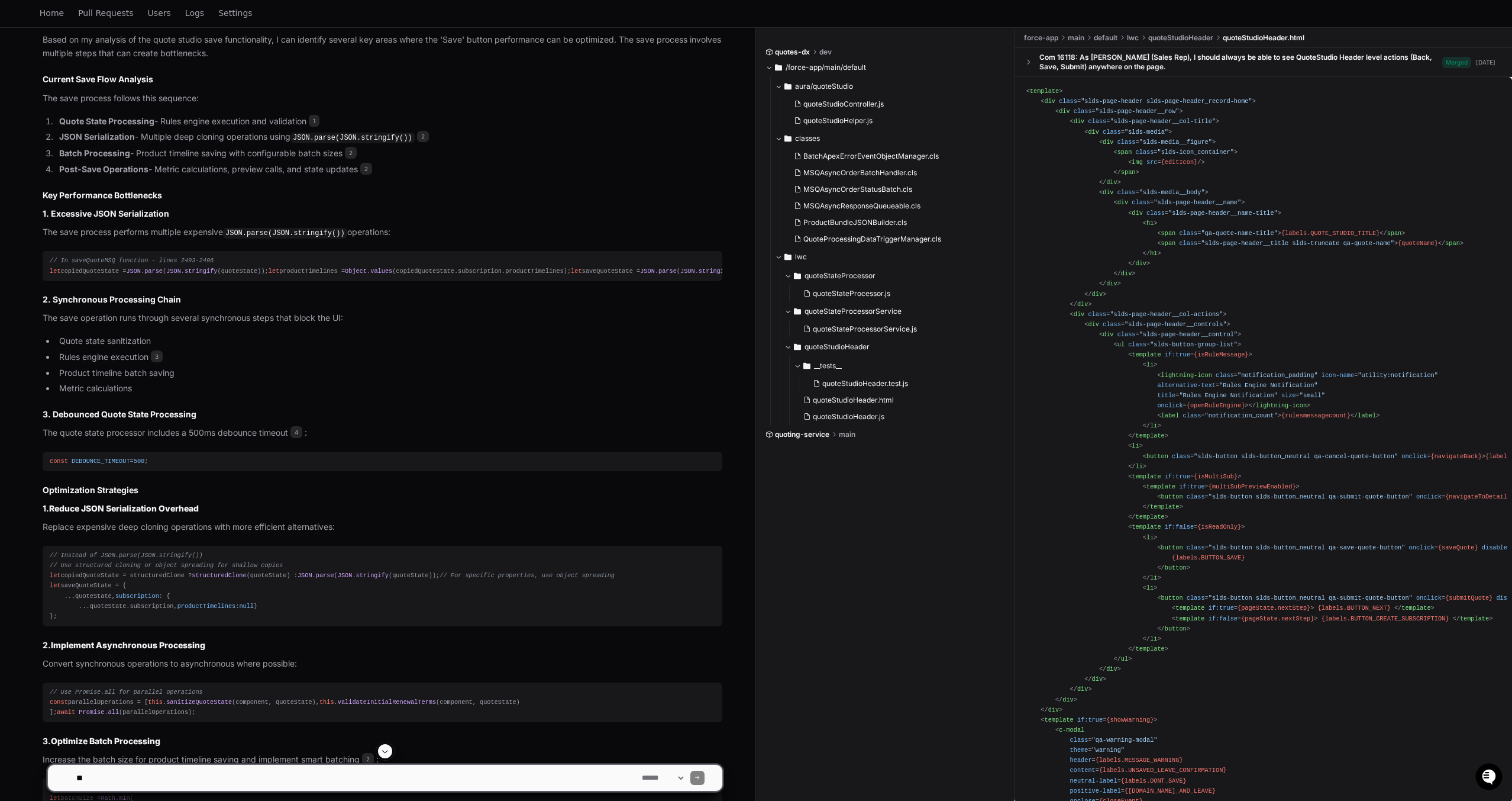
scroll to position [597, 0]
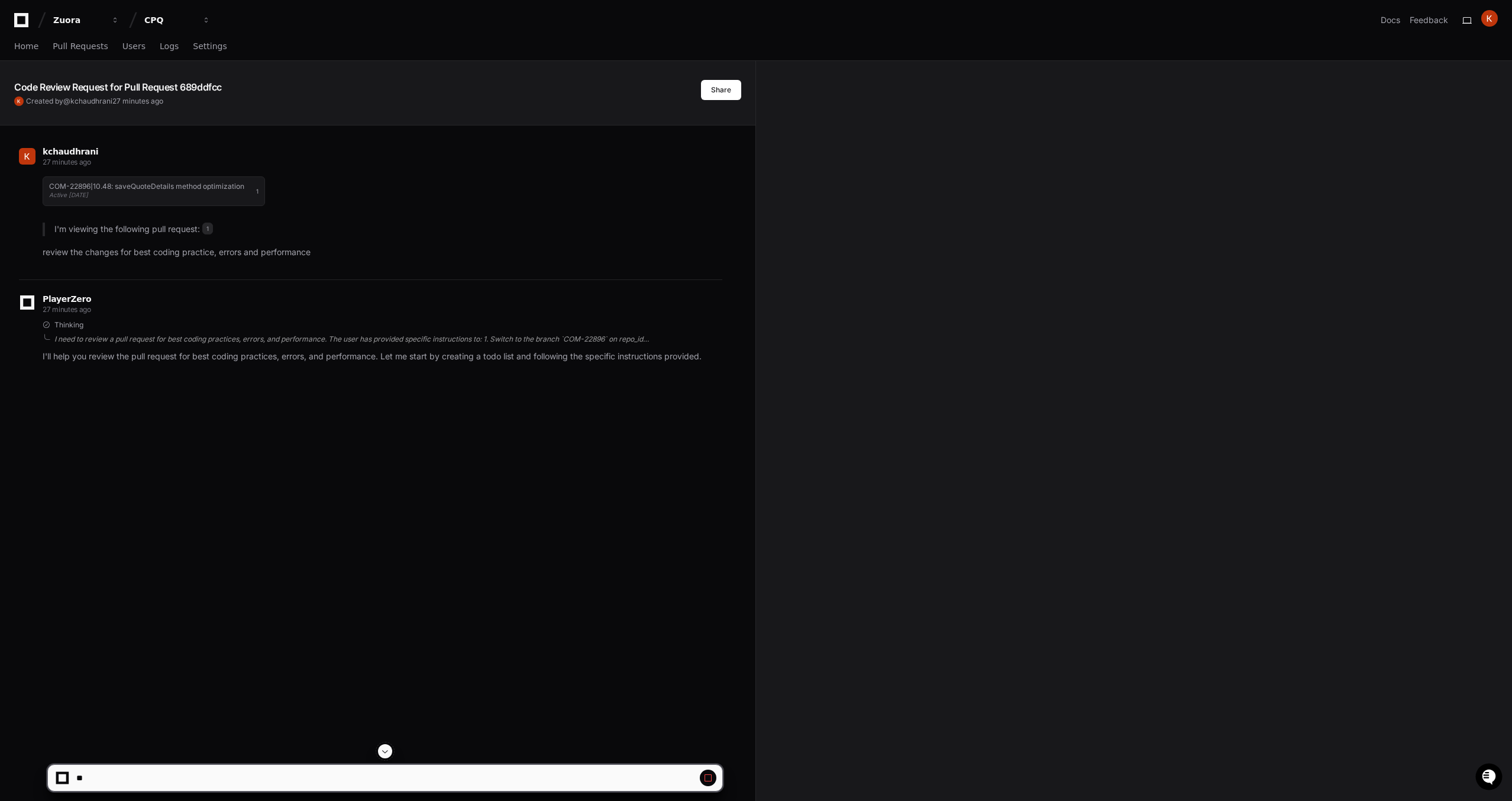
click at [418, 342] on div "I need to review a pull request for best coding practices, errors, and performa…" at bounding box center [389, 339] width 668 height 9
